Goal: Task Accomplishment & Management: Manage account settings

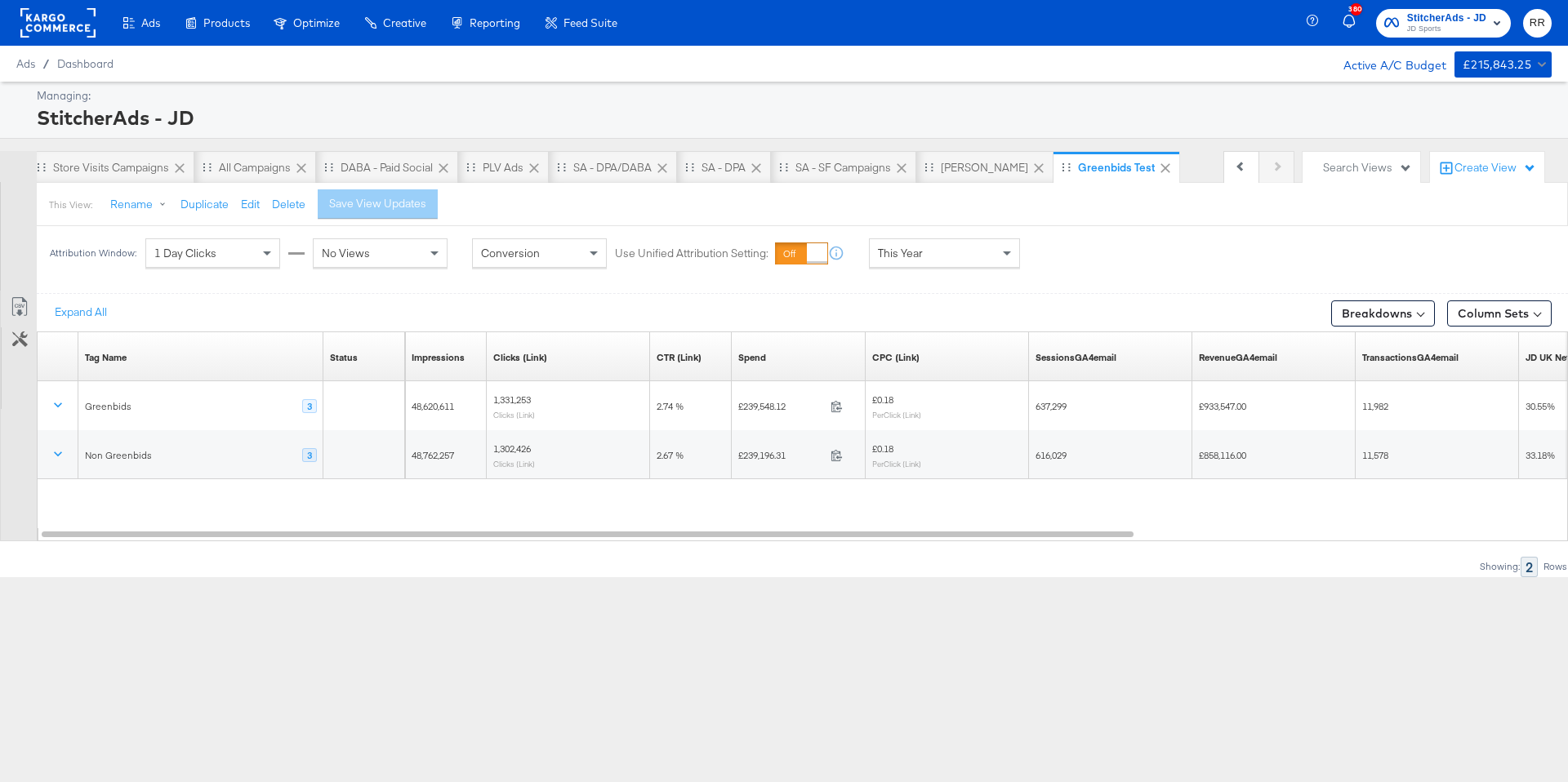
scroll to position [0, 935]
click at [43, 28] on rect at bounding box center [57, 23] width 75 height 30
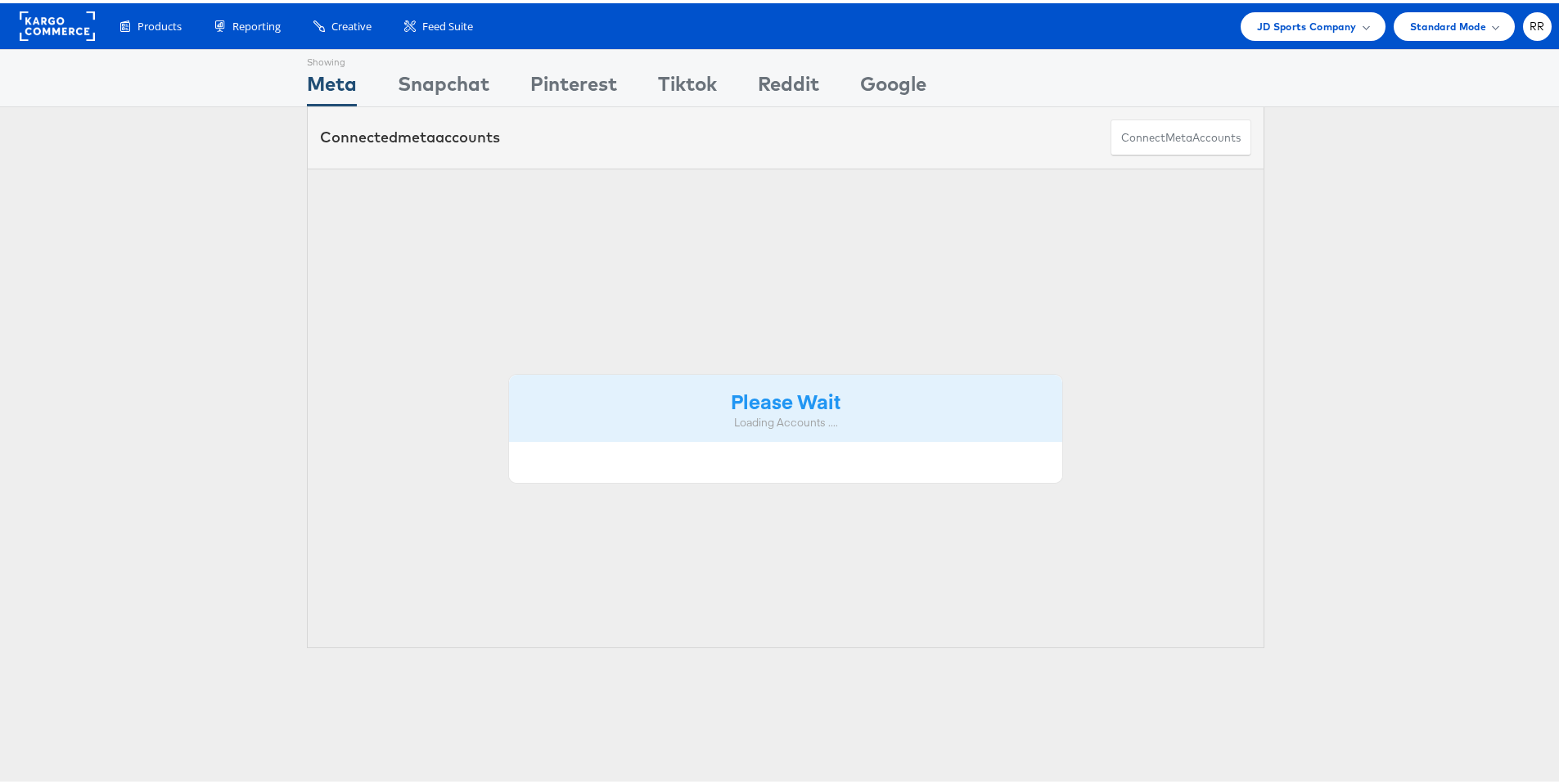
click at [1289, 24] on span "JD Sports Company" at bounding box center [1307, 23] width 100 height 18
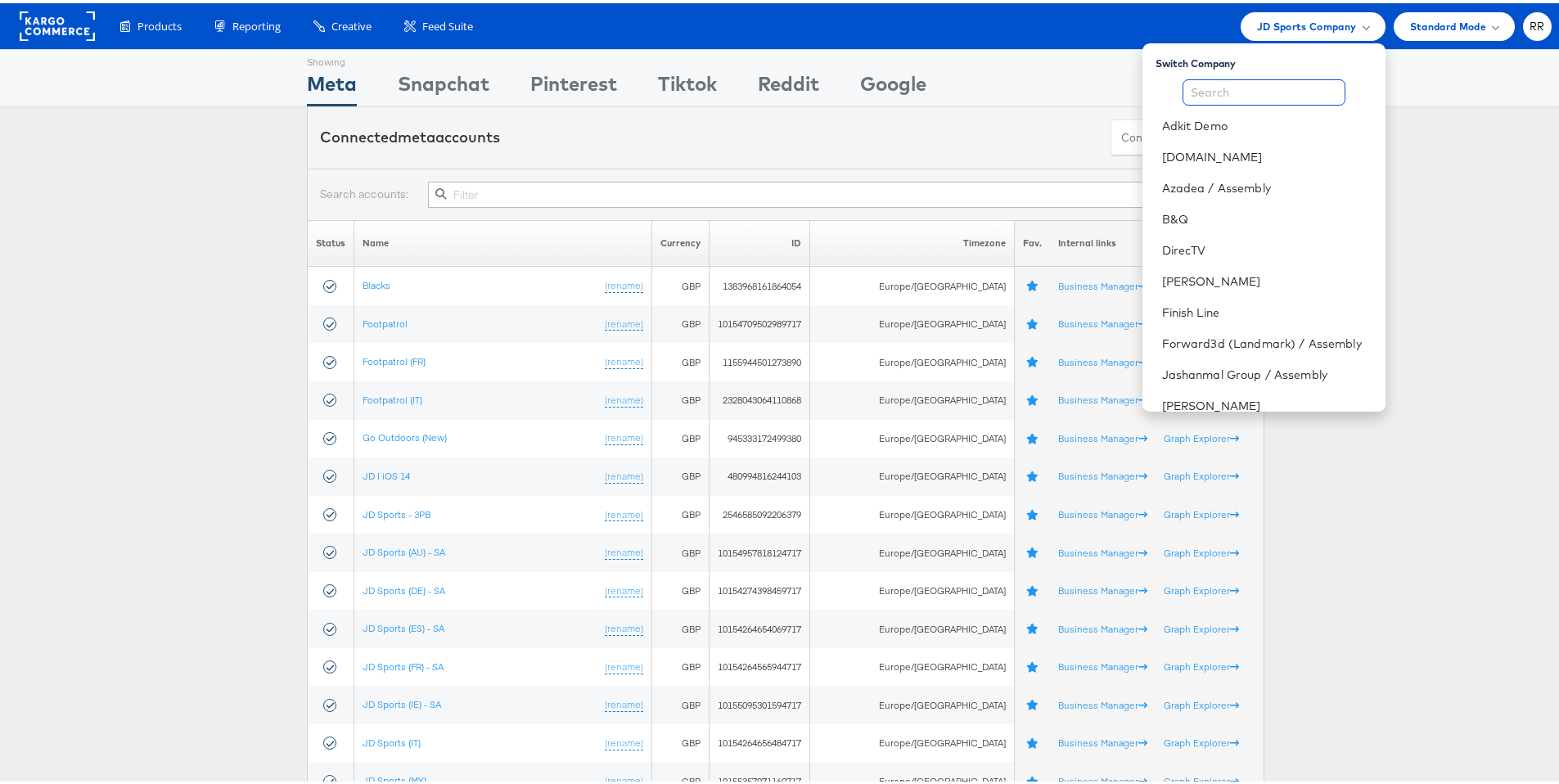
click at [1226, 85] on input "text" at bounding box center [1265, 89] width 163 height 26
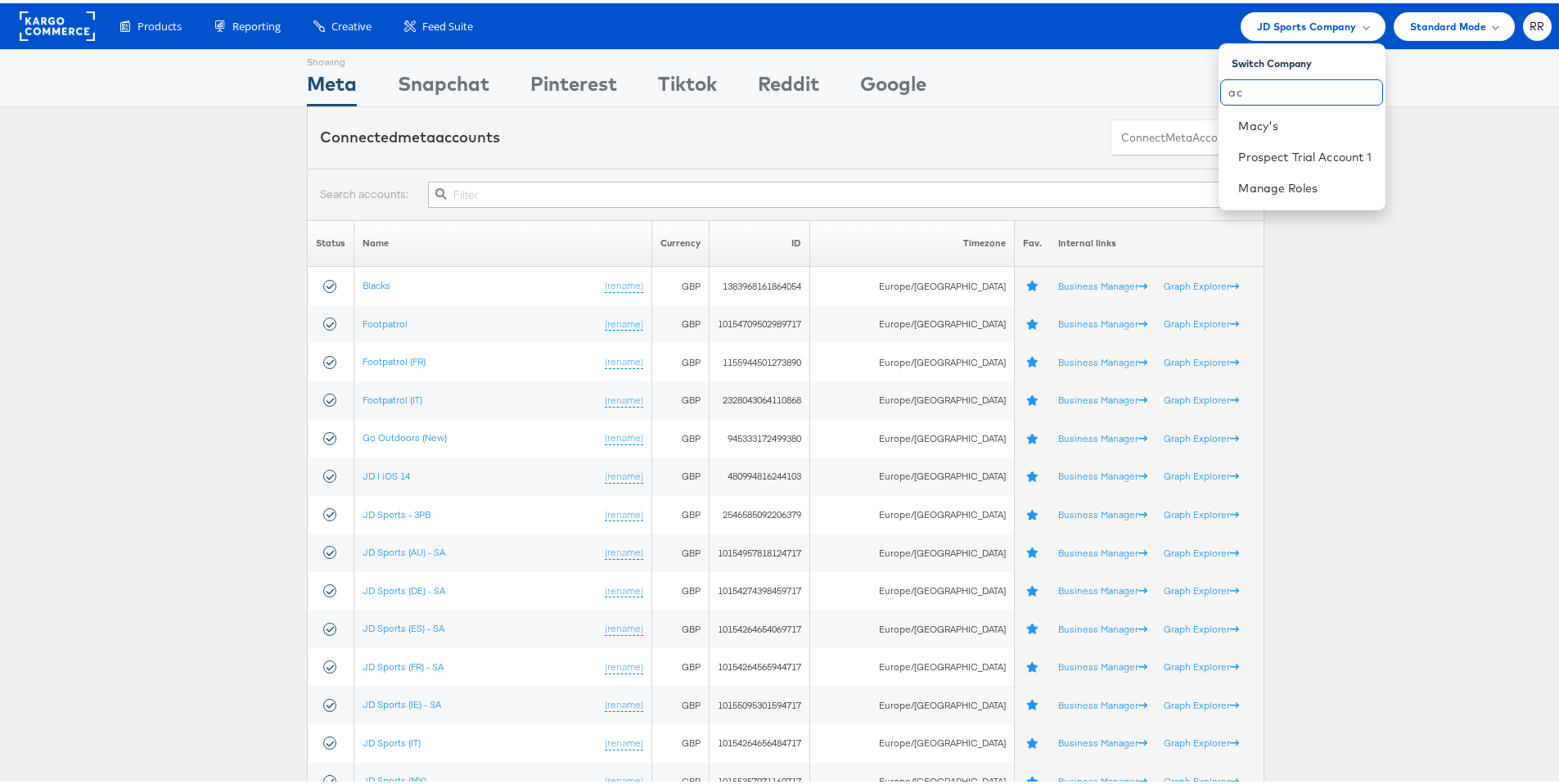
type input "a"
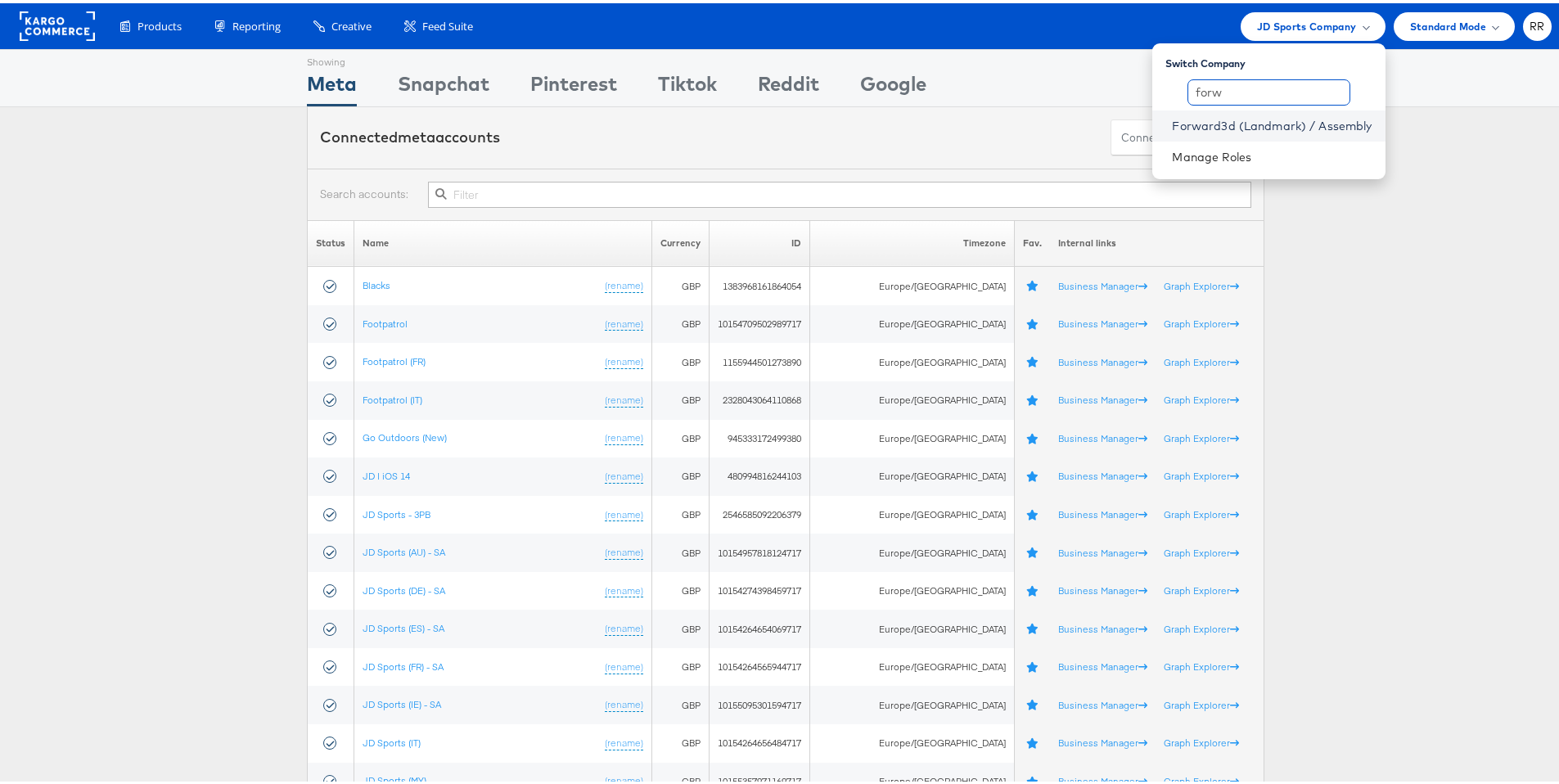
type input "forw"
click at [1285, 120] on link "Forward3d (Landmark) / Assembly" at bounding box center [1272, 123] width 200 height 17
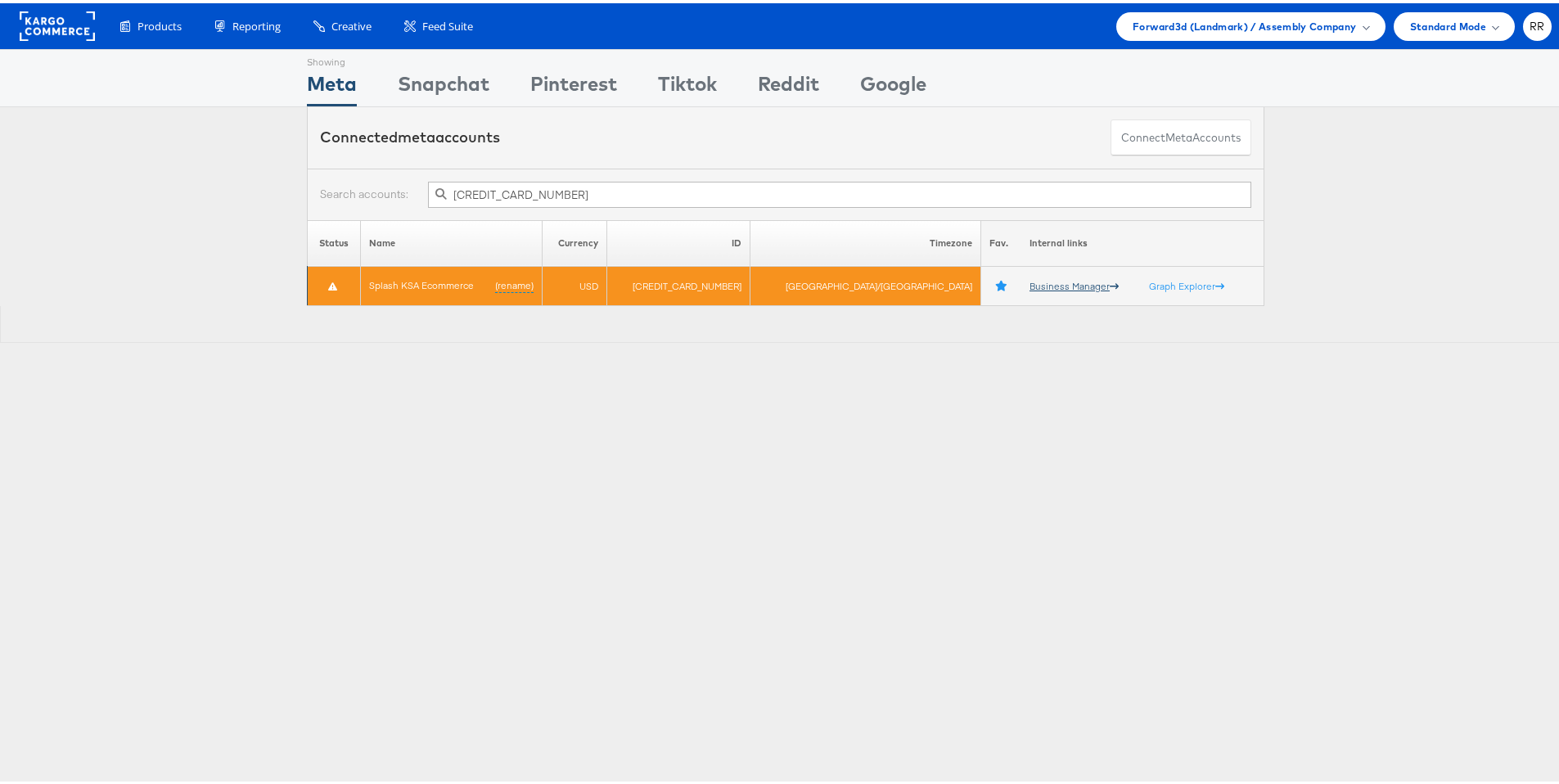
click at [1029, 282] on link "Business Manager" at bounding box center [1074, 282] width 89 height 12
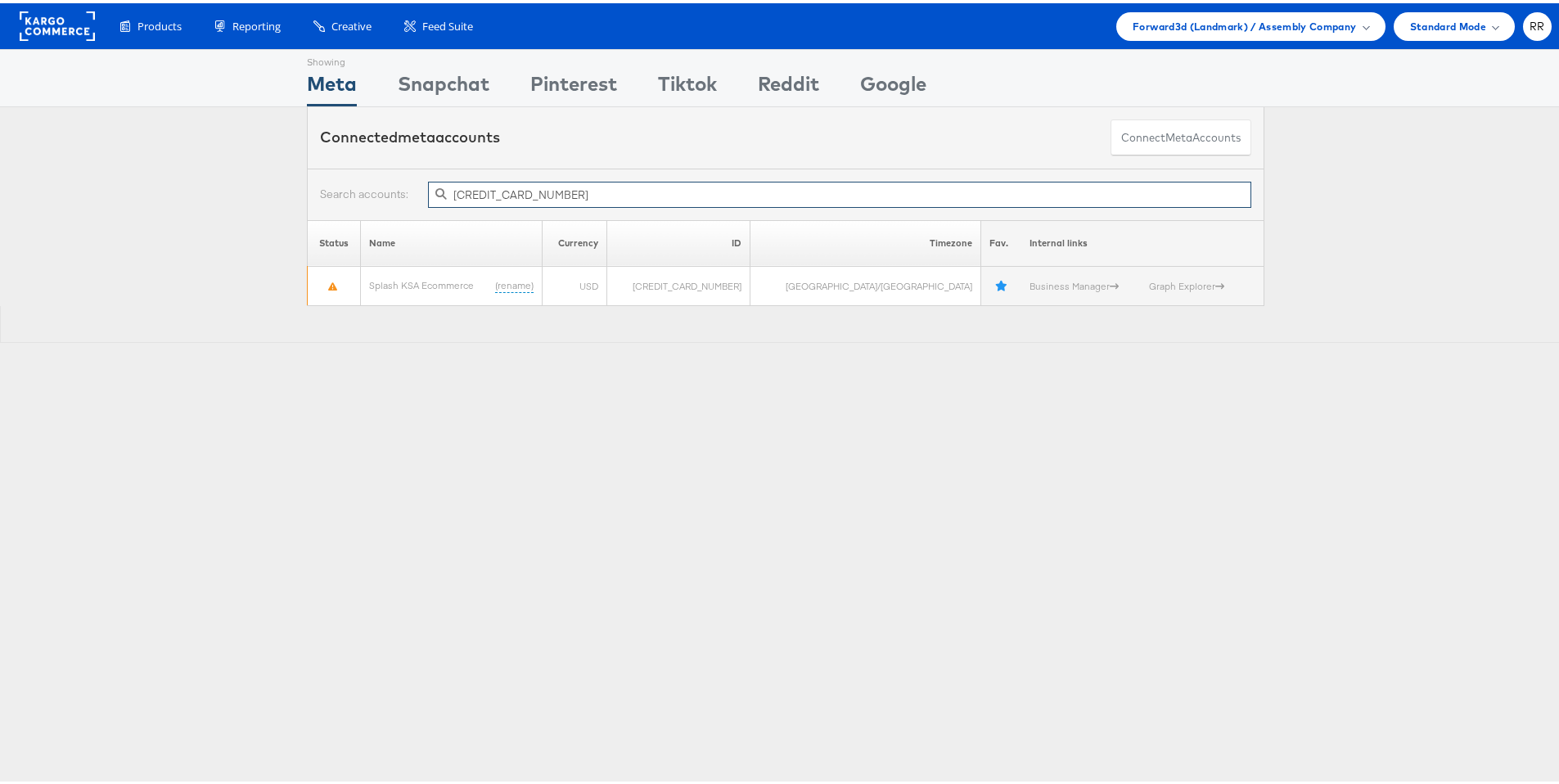
drag, startPoint x: 552, startPoint y: 193, endPoint x: 399, endPoint y: 193, distance: 153.0
click at [399, 193] on div "[CREDIT_CARD_NUMBER]" at bounding box center [786, 192] width 931 height 26
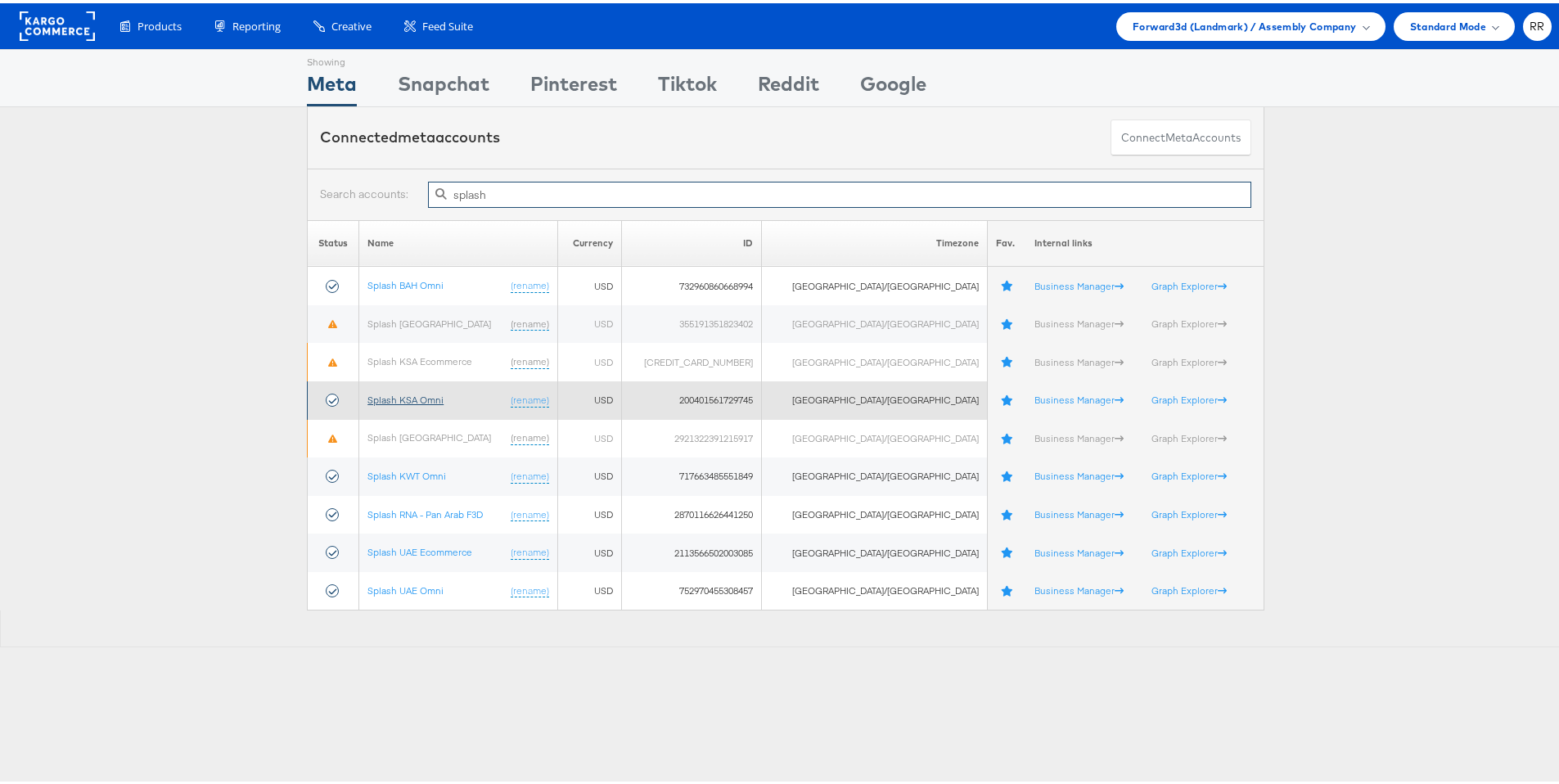
type input "splash"
click at [430, 393] on link "Splash KSA Omni" at bounding box center [405, 396] width 76 height 12
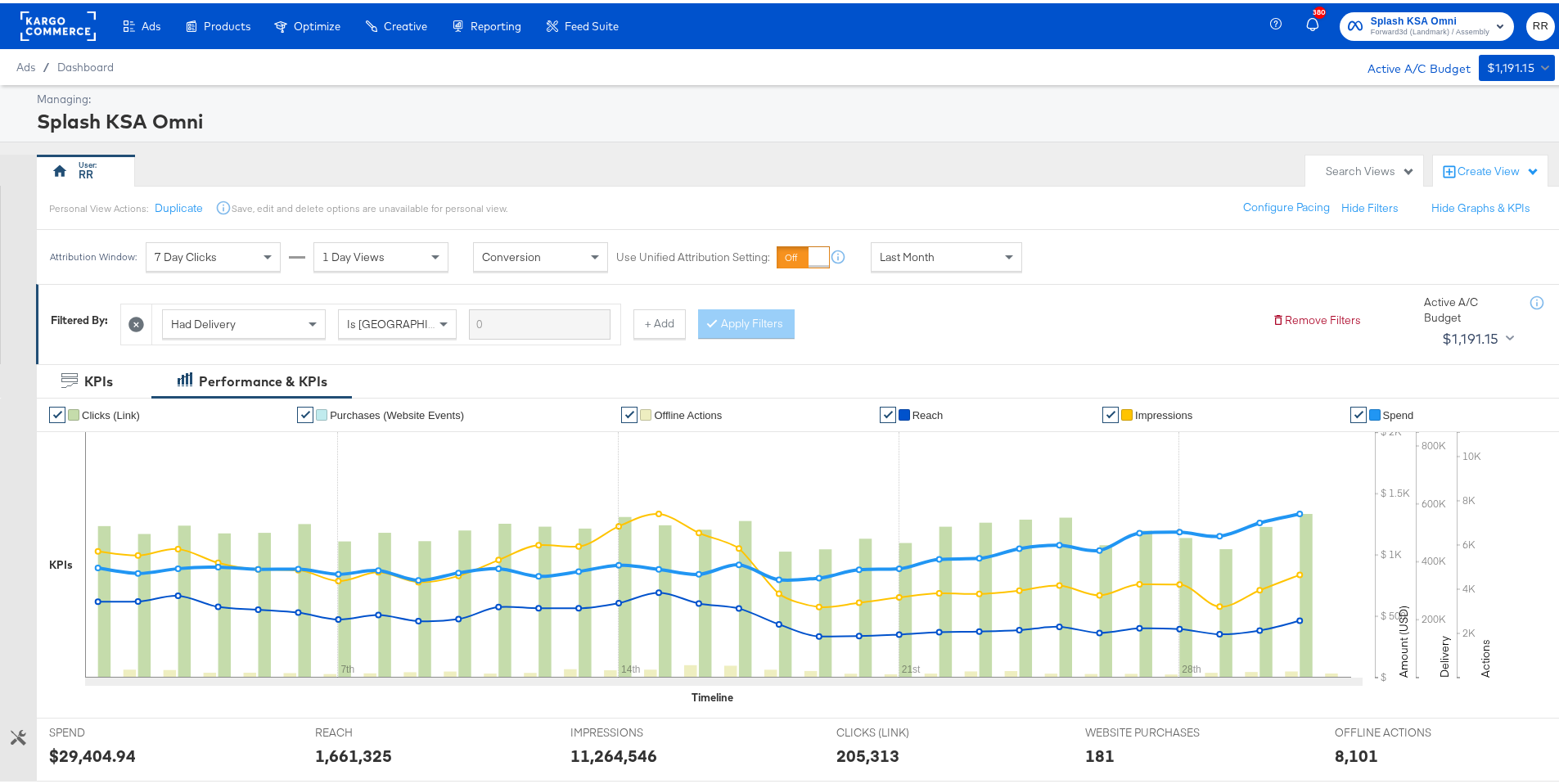
click at [52, 33] on rect at bounding box center [57, 23] width 75 height 30
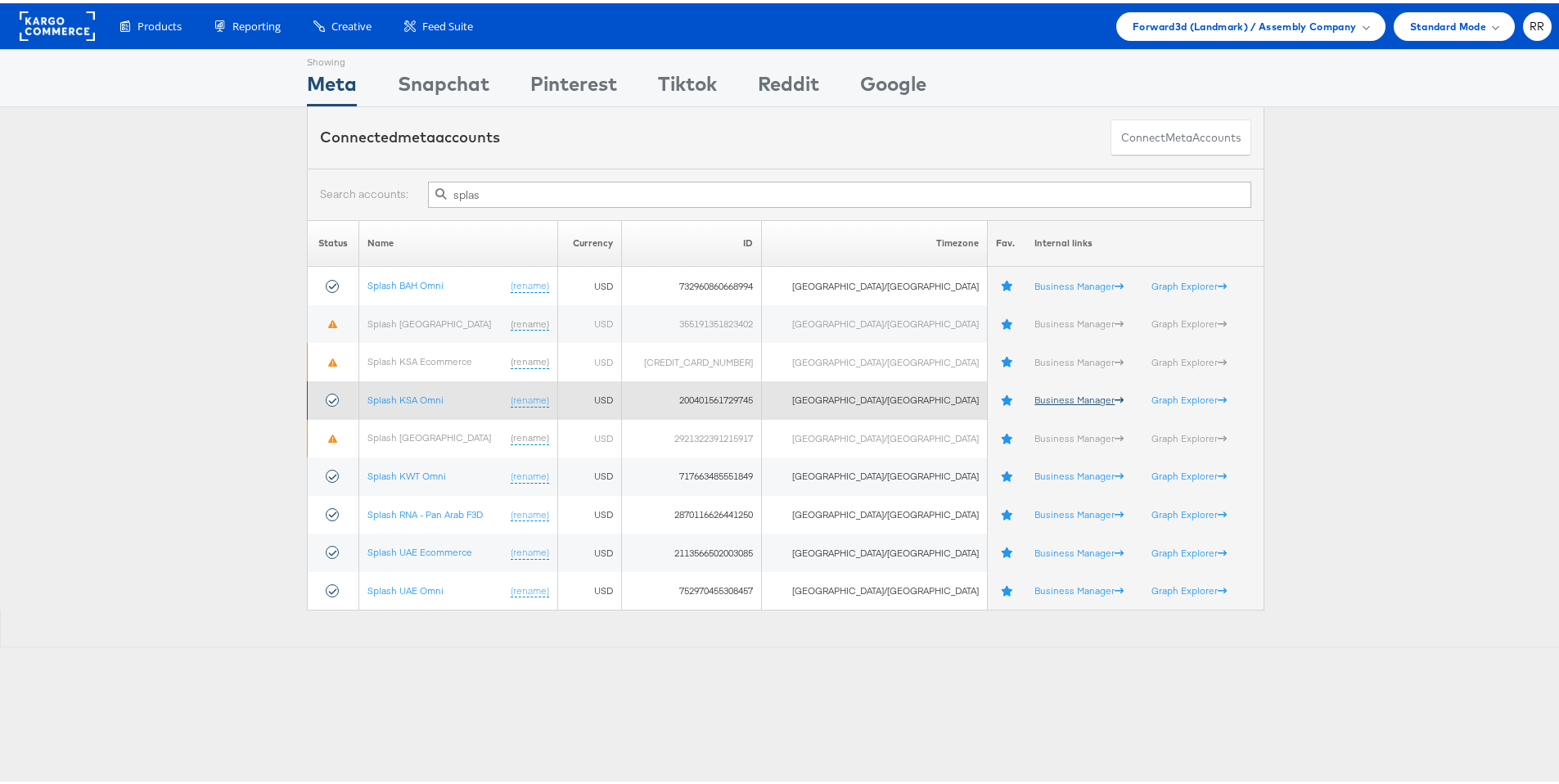
type input "splas"
click at [1035, 401] on link "Business Manager" at bounding box center [1079, 396] width 89 height 12
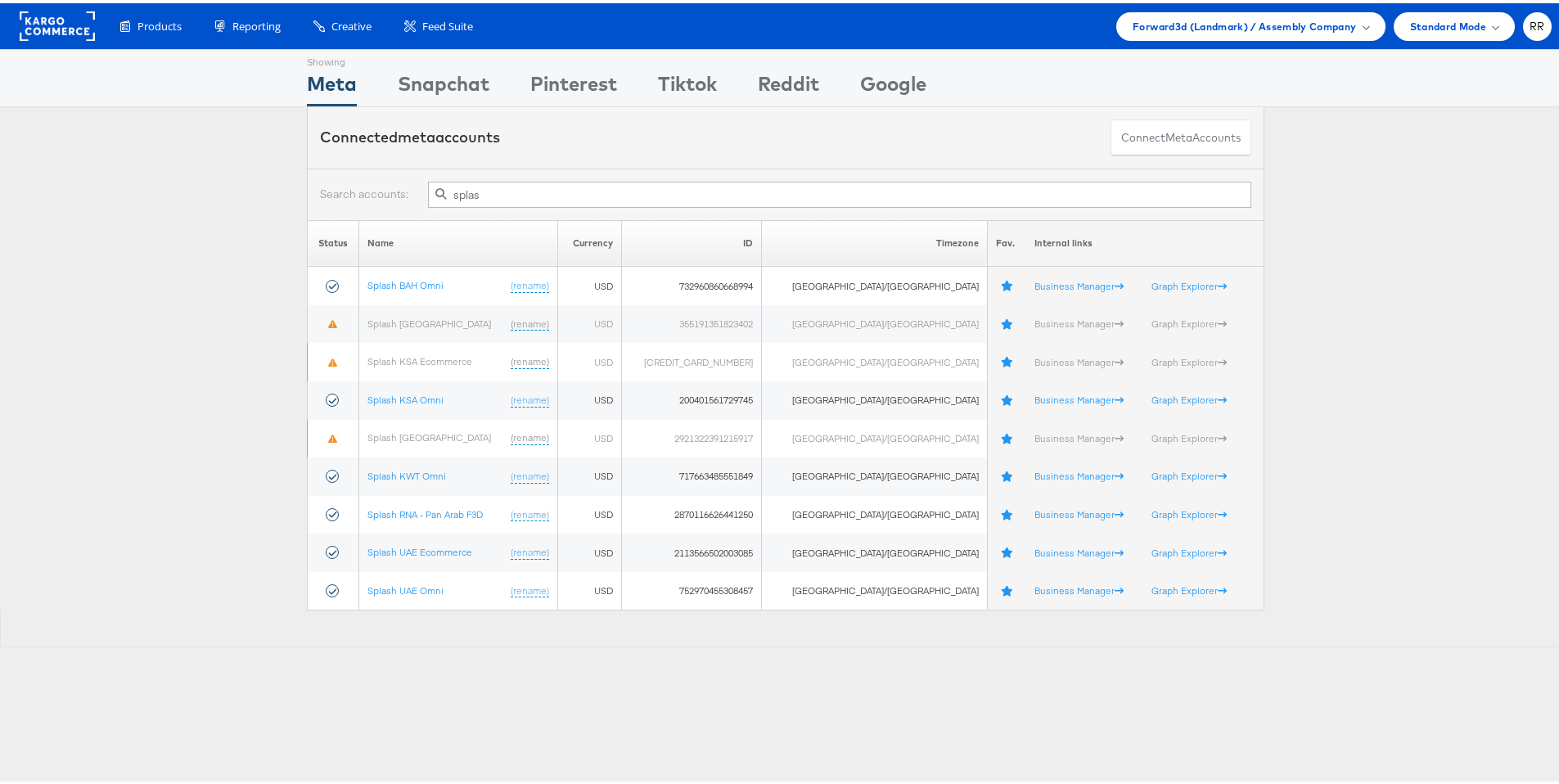
click at [89, 23] on rect at bounding box center [56, 23] width 75 height 30
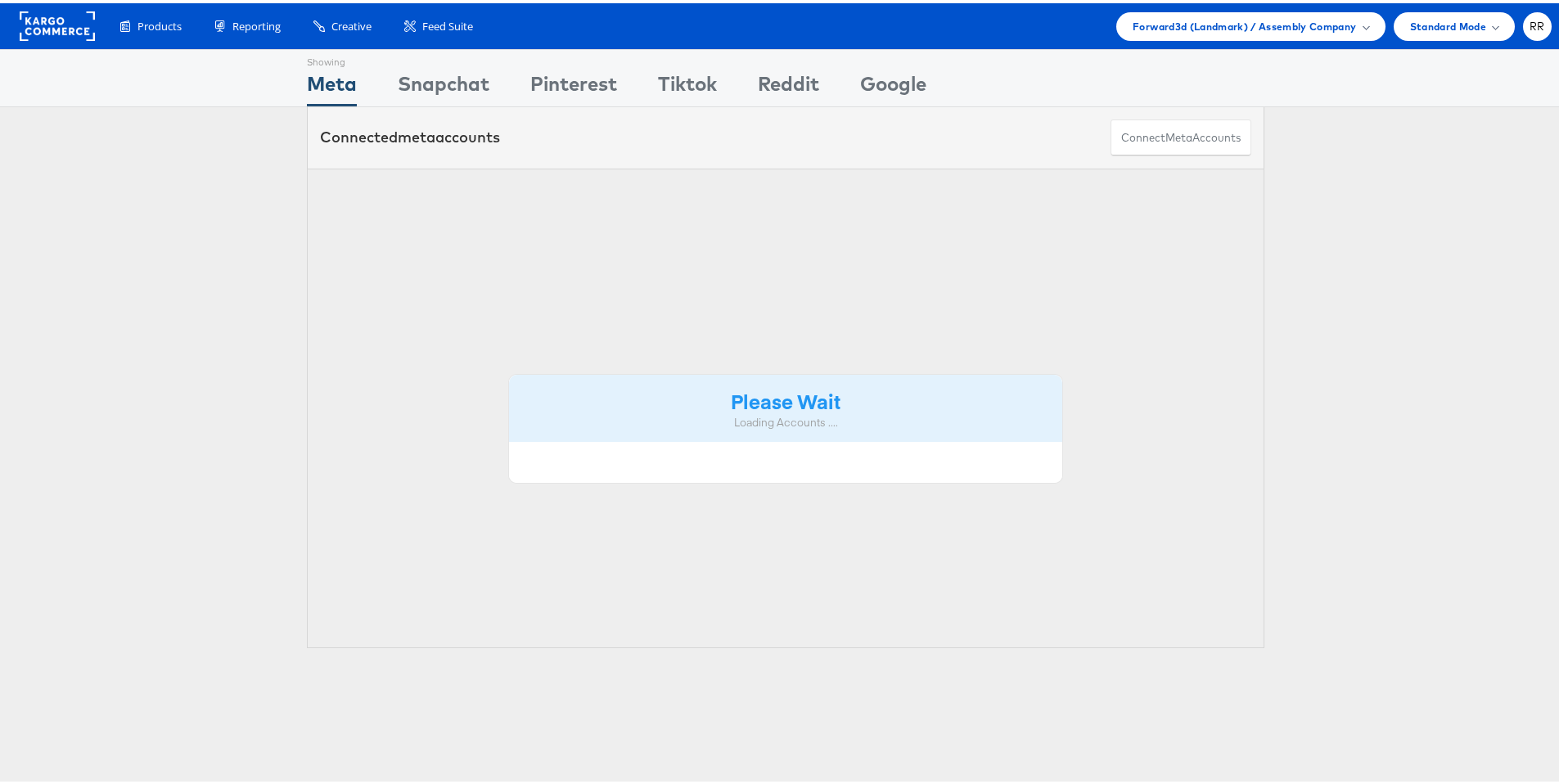
click at [1212, 23] on span "Forward3d (Landmark) / Assembly Company" at bounding box center [1244, 23] width 223 height 18
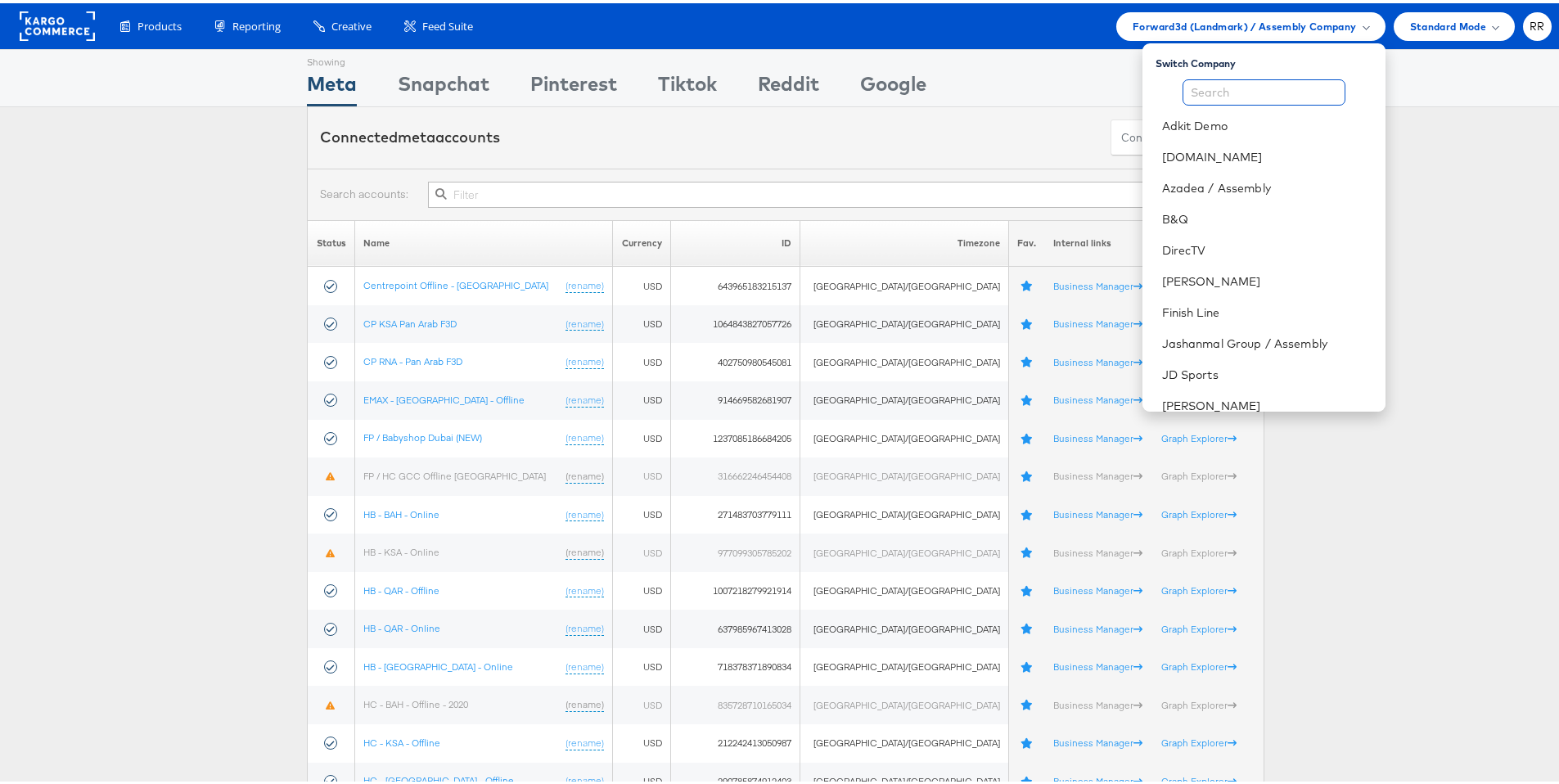
click at [1228, 90] on input "text" at bounding box center [1265, 89] width 163 height 26
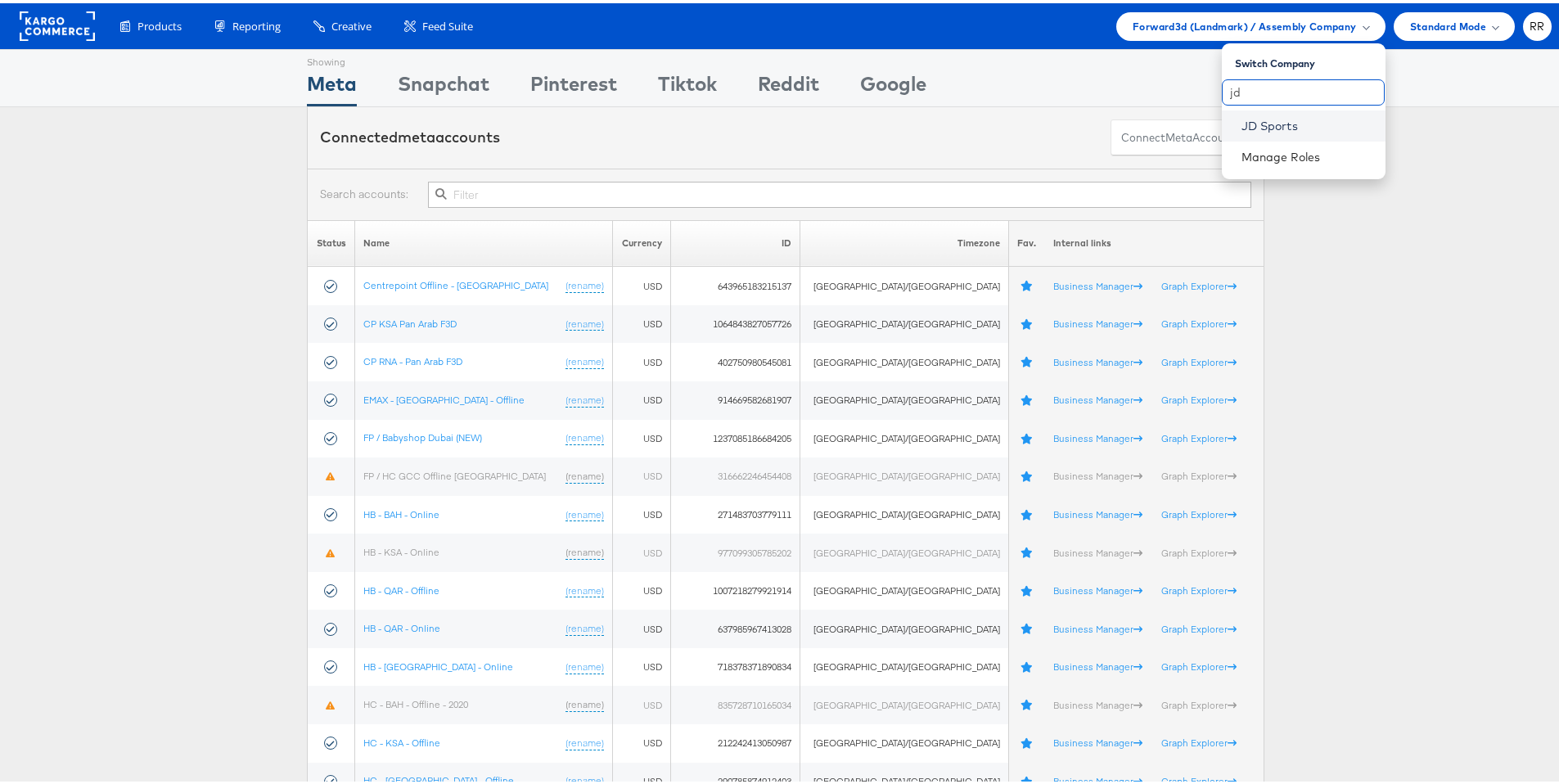
type input "jd"
click at [1245, 117] on link "JD Sports" at bounding box center [1306, 123] width 131 height 17
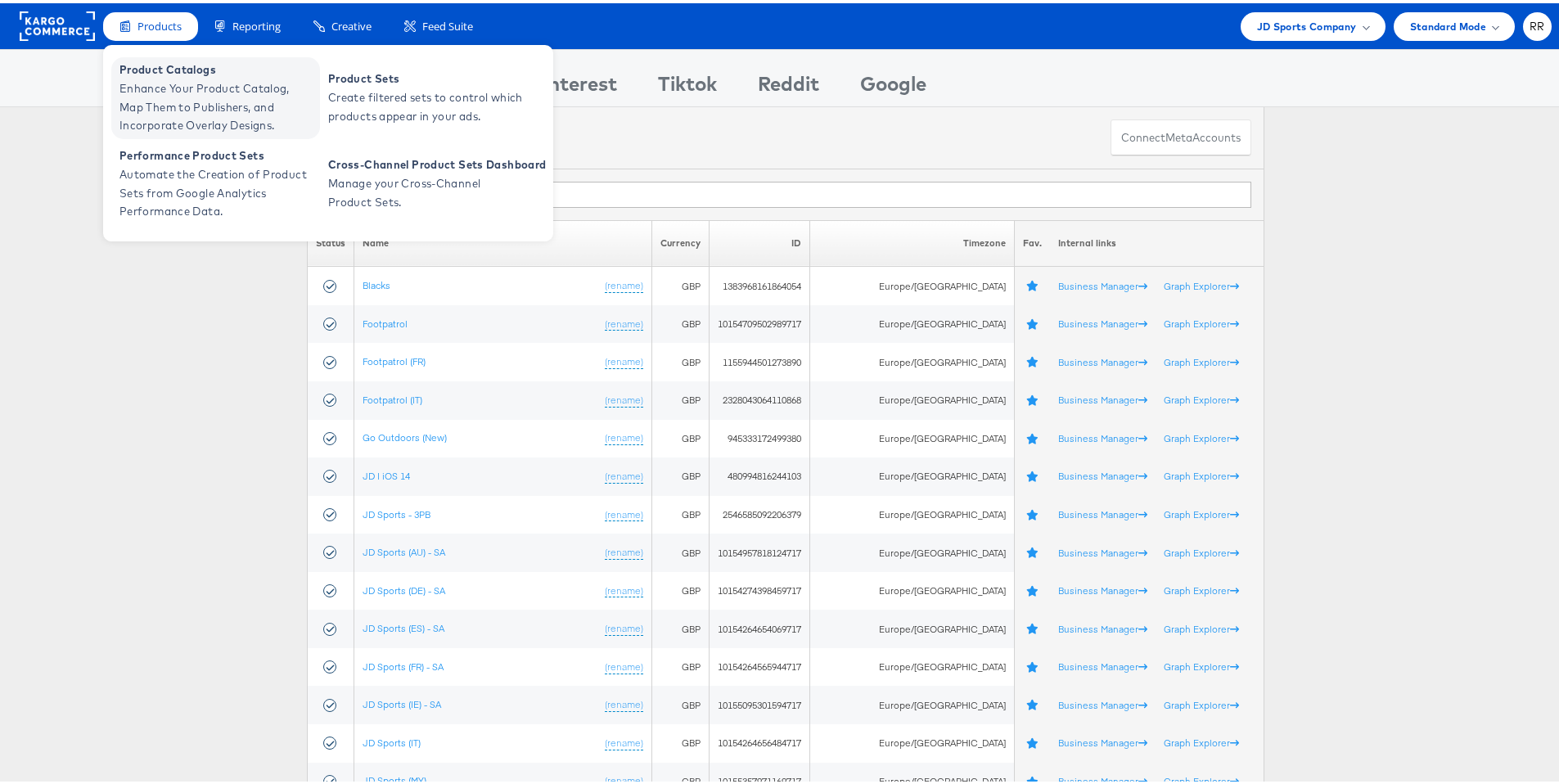
click at [153, 71] on span "Product Catalogs" at bounding box center [218, 67] width 196 height 19
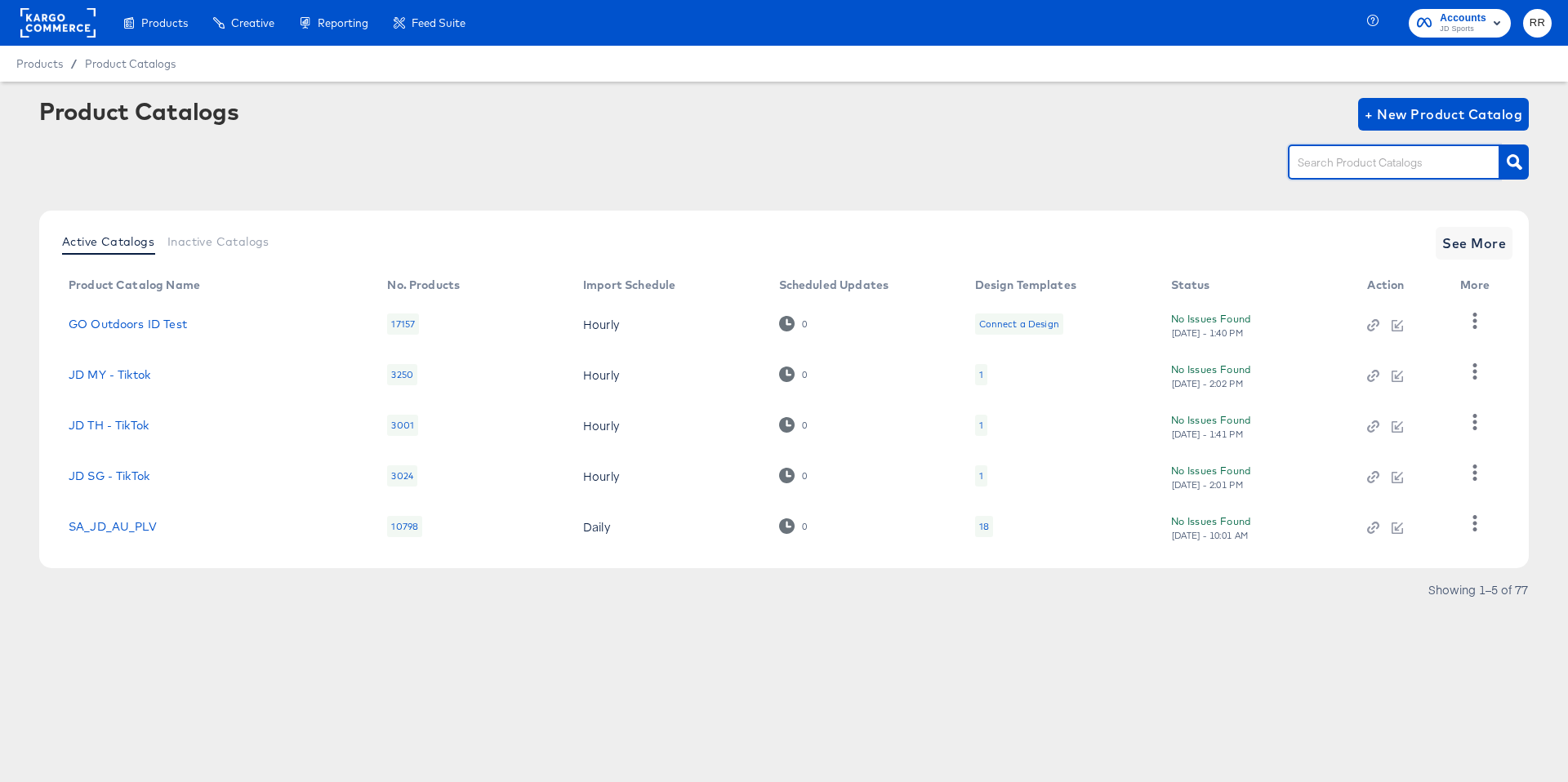
click at [1428, 165] on input "text" at bounding box center [1381, 162] width 174 height 18
paste input "4926"
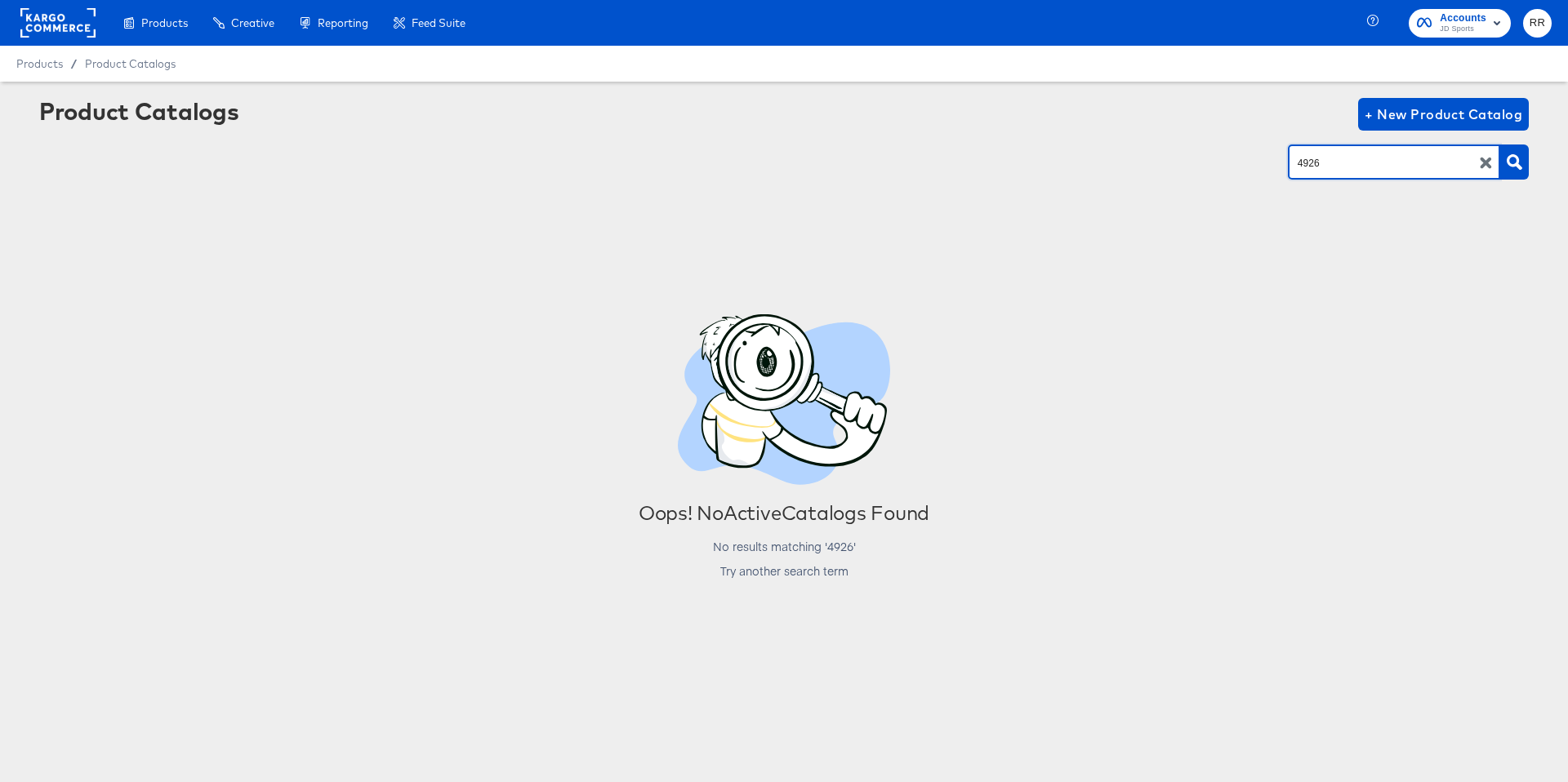
drag, startPoint x: 1428, startPoint y: 165, endPoint x: 1236, endPoint y: 161, distance: 192.0
click at [1236, 161] on div "4926" at bounding box center [783, 162] width 1490 height 37
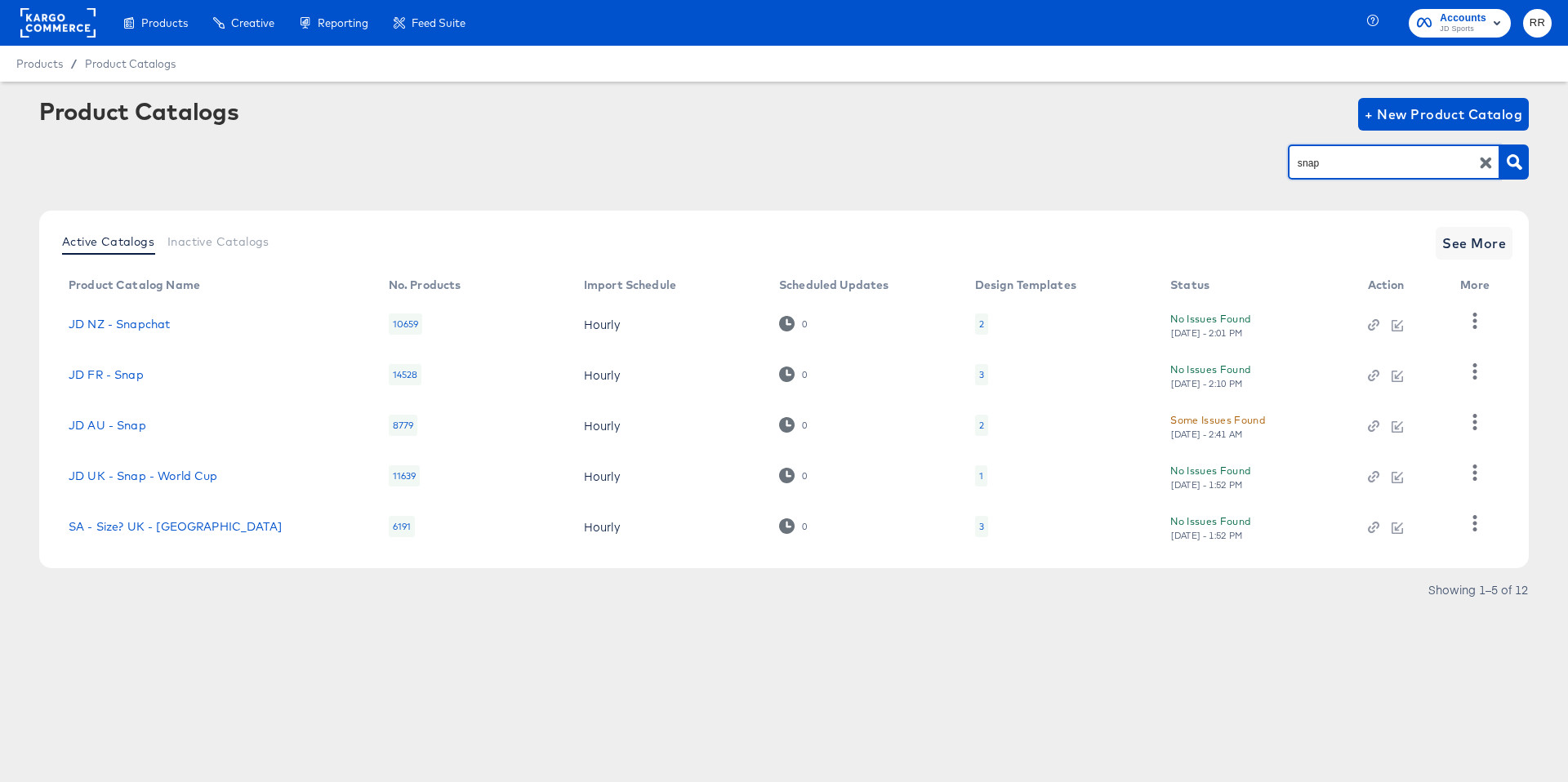
drag, startPoint x: 1331, startPoint y: 162, endPoint x: 1249, endPoint y: 162, distance: 82.0
click at [1249, 162] on div "snap" at bounding box center [783, 162] width 1490 height 37
type input "JD AU"
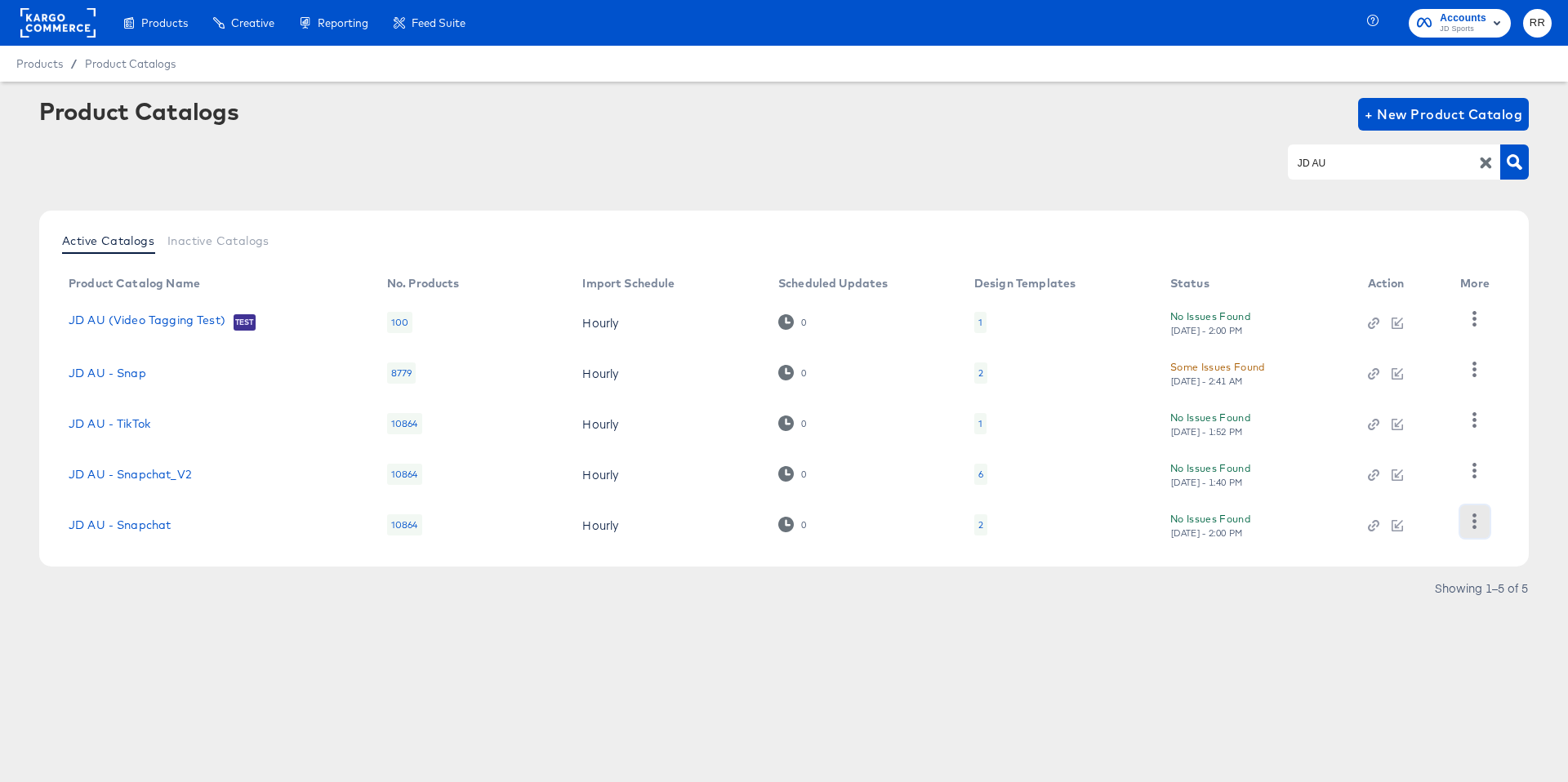
click at [1473, 527] on icon "button" at bounding box center [1475, 521] width 4 height 16
click at [1432, 489] on div "Delete" at bounding box center [1407, 492] width 163 height 26
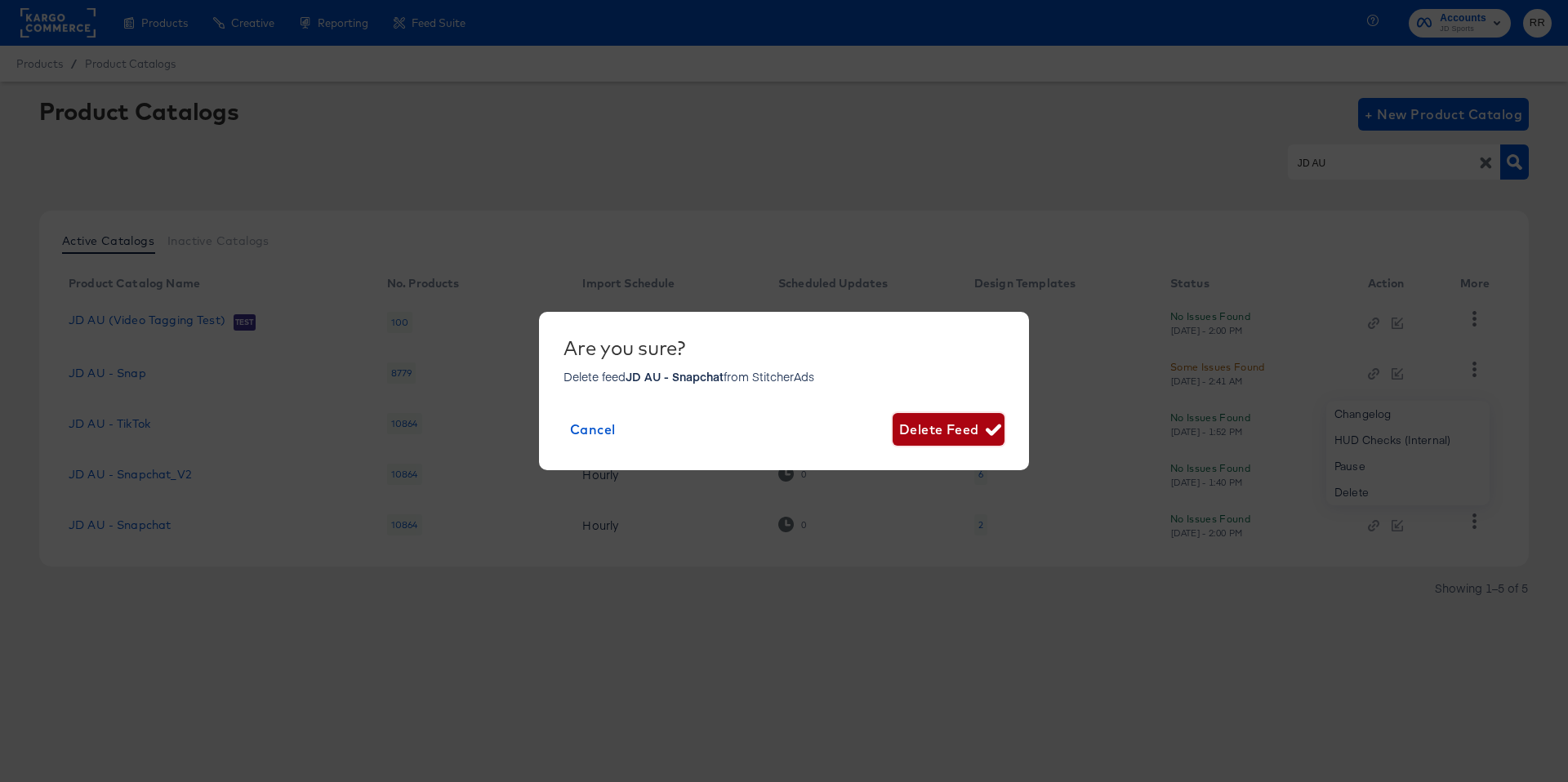
click at [959, 436] on span "Delete Feed" at bounding box center [947, 429] width 99 height 23
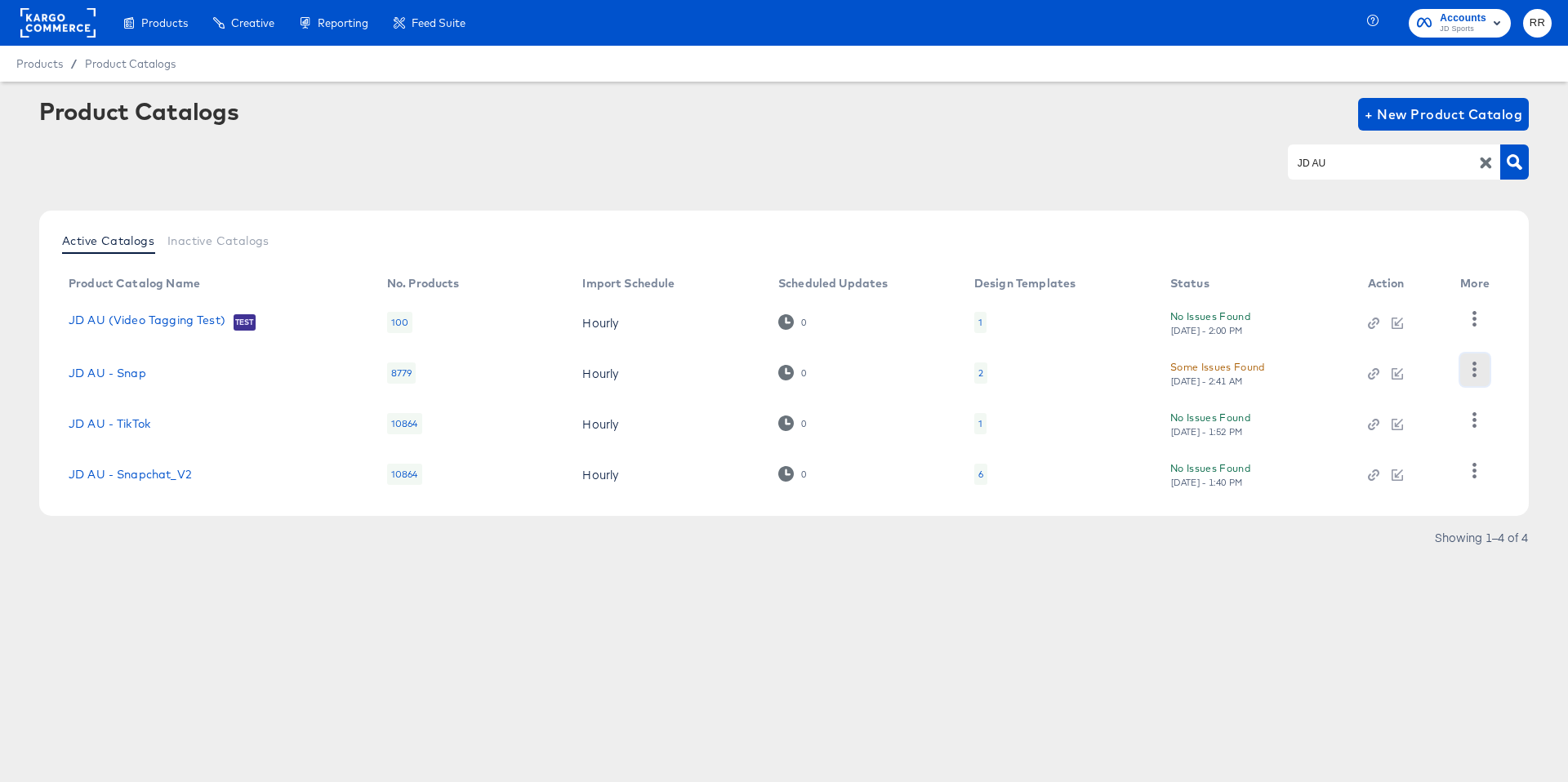
click at [1469, 367] on icon "button" at bounding box center [1474, 369] width 16 height 16
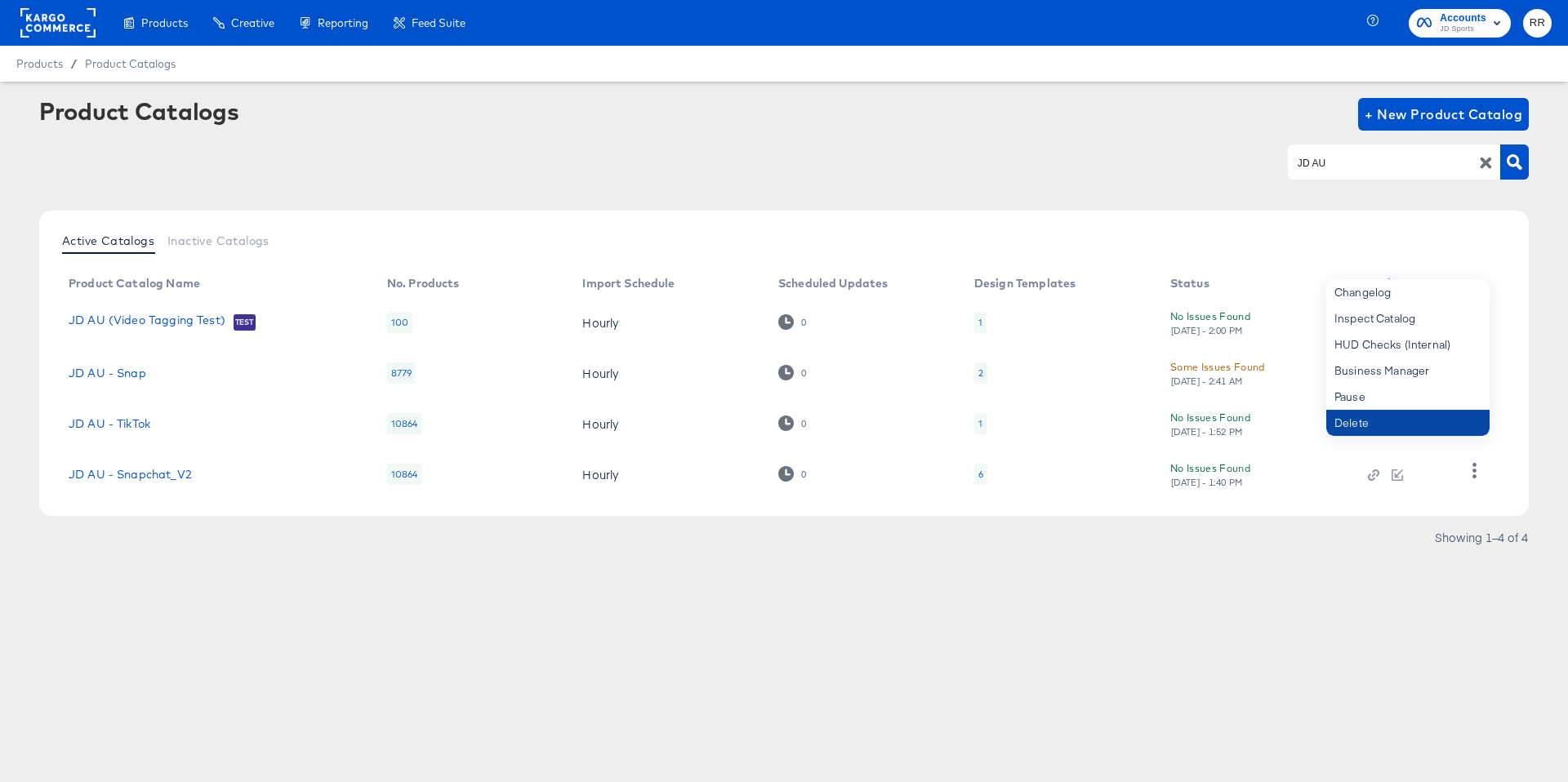
click at [1335, 418] on div "Delete" at bounding box center [1407, 423] width 163 height 26
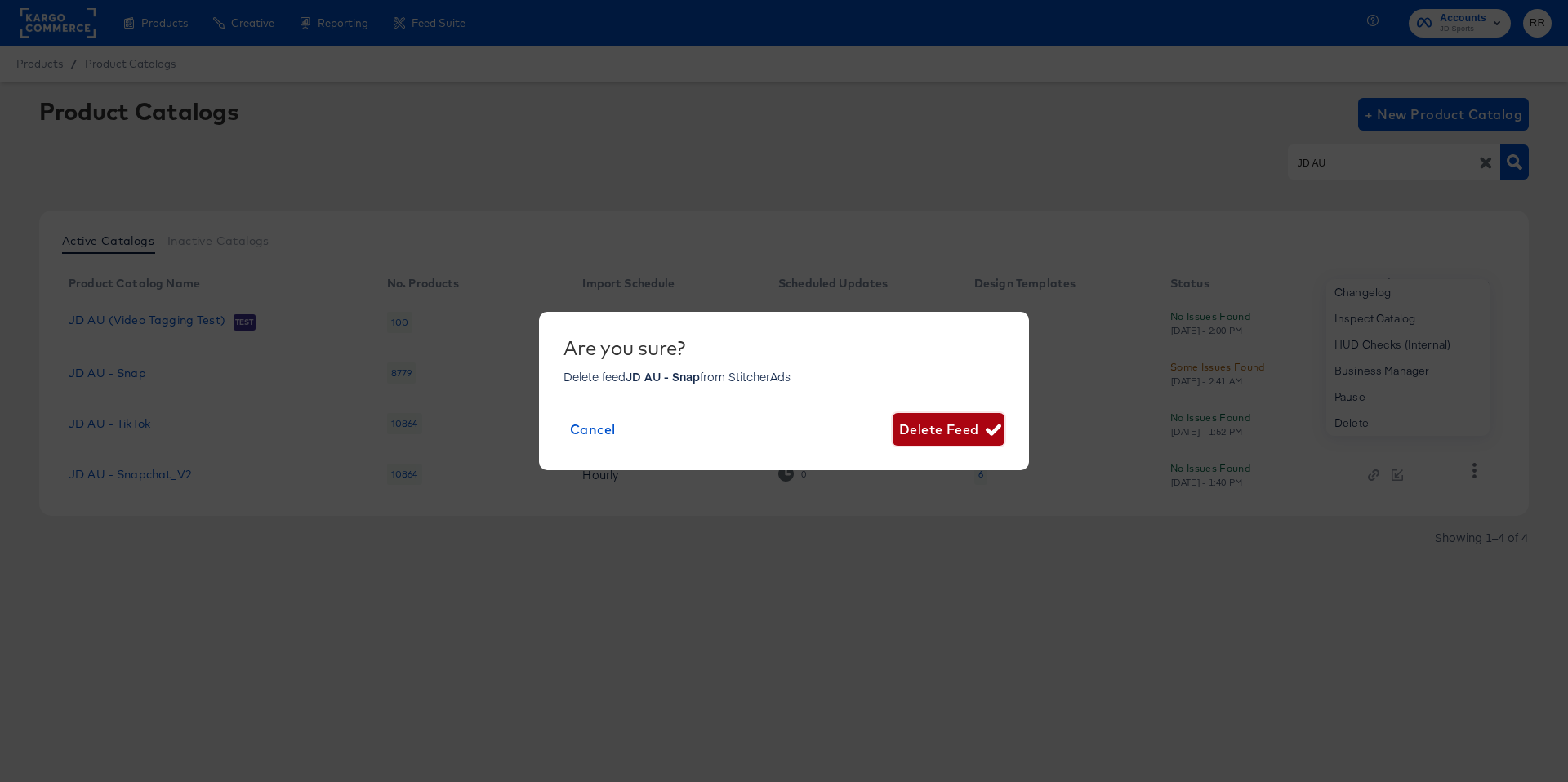
click at [954, 427] on span "Delete Feed" at bounding box center [947, 429] width 99 height 23
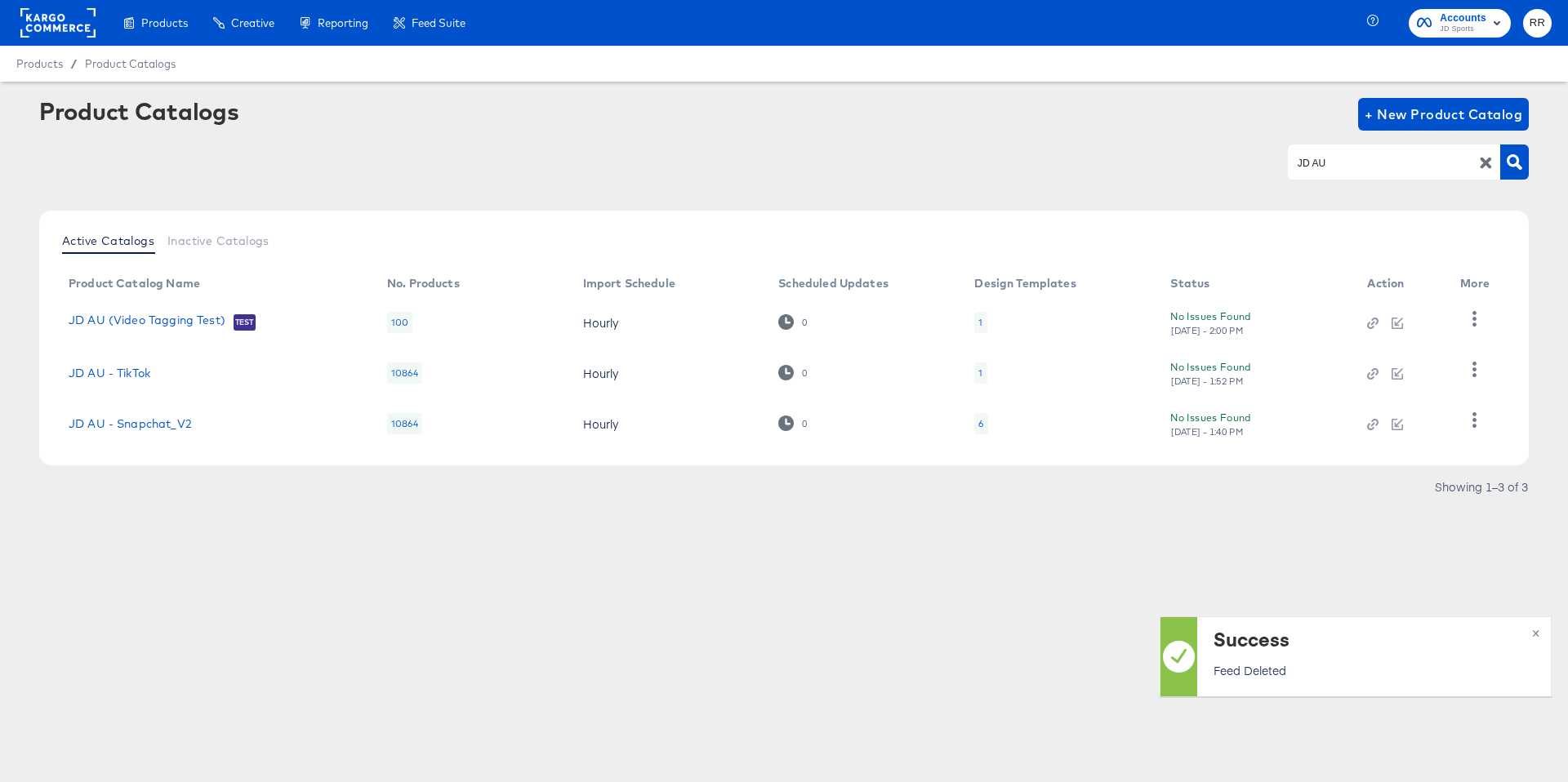
click at [850, 602] on div "Products Creative Reporting Feed Suite Accounts JD Sports RR Products / Product…" at bounding box center [784, 391] width 1568 height 782
